Goal: Check status: Check status

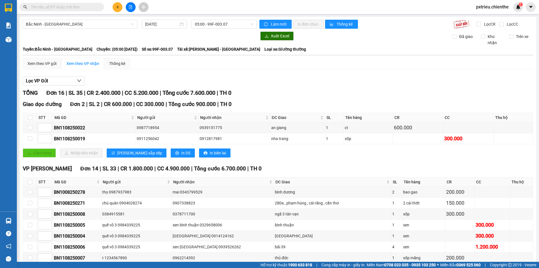
scroll to position [107, 0]
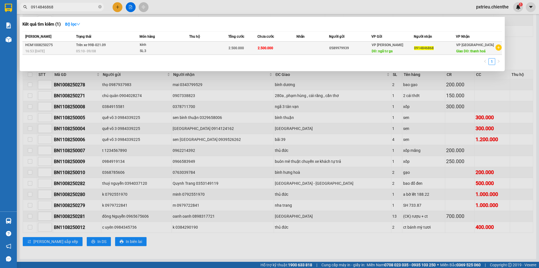
type input "0914846868"
click at [108, 49] on div "05:10 - 09/08" at bounding box center [107, 51] width 63 height 6
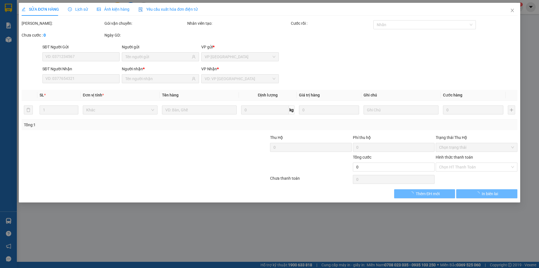
type input "0589979939"
type input "0914846868"
type input "2.500.000"
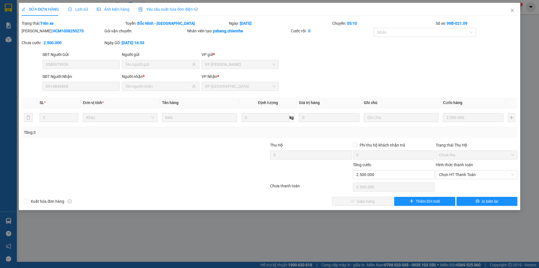
click at [83, 6] on div "Lịch sử" at bounding box center [78, 9] width 20 height 6
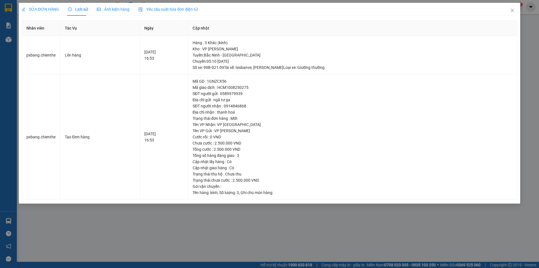
click at [106, 10] on span "Ảnh kiện hàng" at bounding box center [113, 9] width 33 height 4
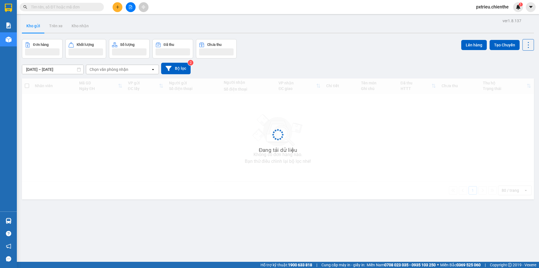
click at [52, 6] on input "text" at bounding box center [64, 7] width 66 height 6
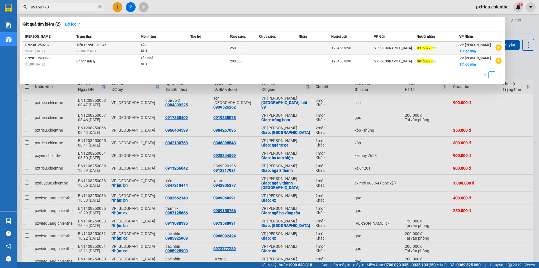
type input "09160770"
click at [360, 52] on td "1234567890" at bounding box center [352, 48] width 43 height 13
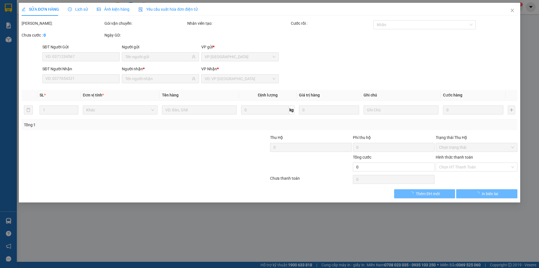
type input "1234567890"
type input "0916077066"
type input "250.000"
type input "0"
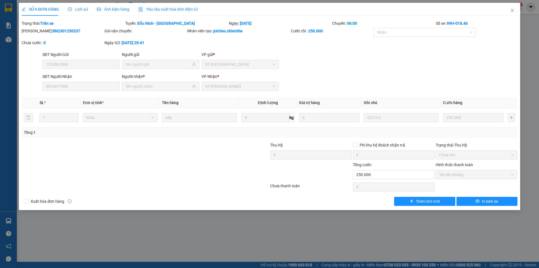
click at [77, 10] on span "Lịch sử" at bounding box center [78, 9] width 20 height 4
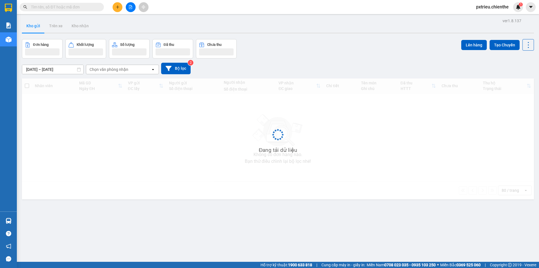
click at [70, 10] on input "text" at bounding box center [64, 7] width 66 height 6
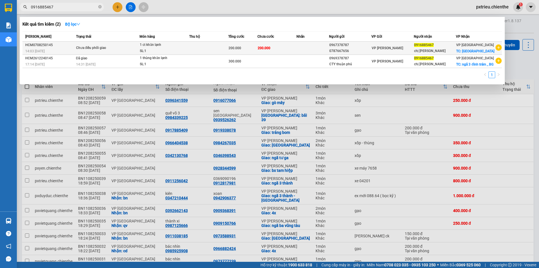
type input "0916885467"
click at [53, 49] on div "14:03 [DATE]" at bounding box center [49, 51] width 49 height 6
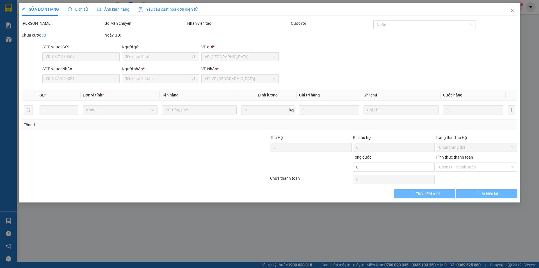
type input "0967378787"
type input "0787667656"
type input "0916885467"
type input "chị [PERSON_NAME]"
type input "200.000"
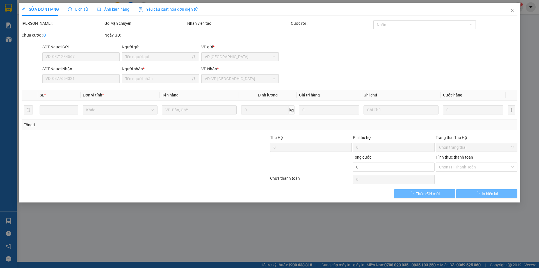
type input "200.000"
click at [72, 7] on span "Lịch sử" at bounding box center [78, 9] width 20 height 4
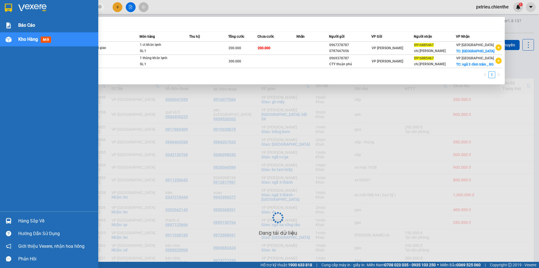
drag, startPoint x: 63, startPoint y: 4, endPoint x: 0, endPoint y: 27, distance: 67.3
click at [0, 27] on section "Kết quả tìm kiếm ( 2 ) Bộ lọc Mã ĐH Trạng thái Món hàng Thu hộ Tổng cước Chưa c…" at bounding box center [269, 134] width 539 height 268
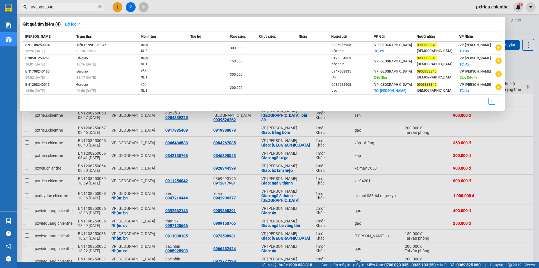
type input "0903838840"
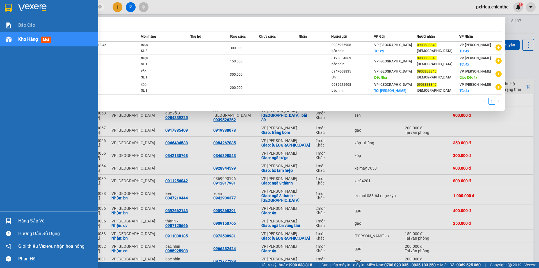
drag, startPoint x: 53, startPoint y: 6, endPoint x: 1, endPoint y: 23, distance: 54.5
click at [0, 16] on section "Kết quả tìm kiếm ( 4 ) Bộ lọc Mã ĐH Trạng thái Món hàng Thu hộ Tổng cước Chưa c…" at bounding box center [269, 134] width 539 height 268
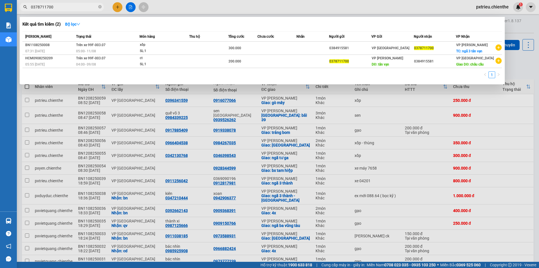
type input "0378711700"
